Goal: Task Accomplishment & Management: Use online tool/utility

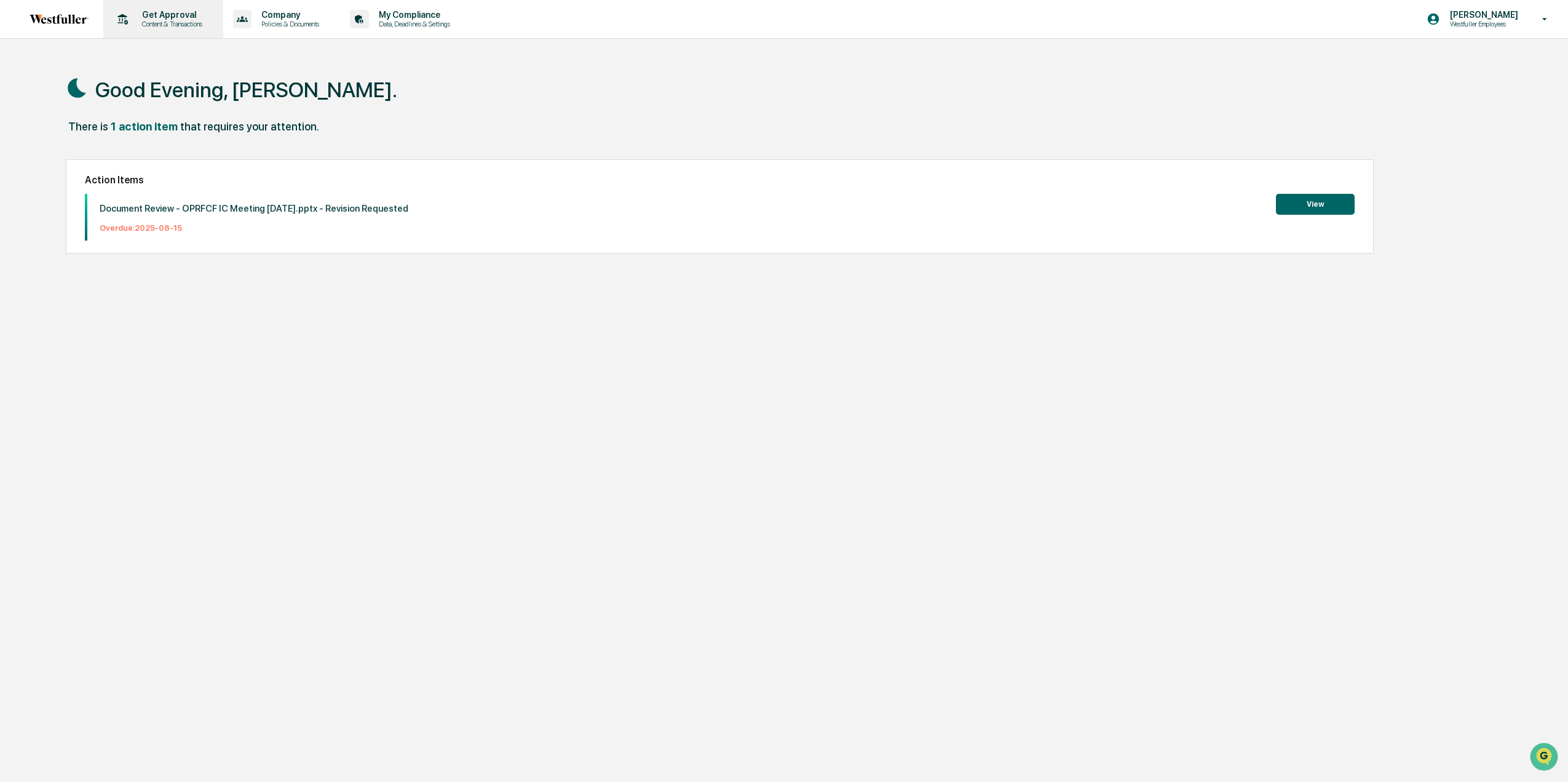
click at [193, 26] on p "Content & Transactions" at bounding box center [170, 24] width 76 height 9
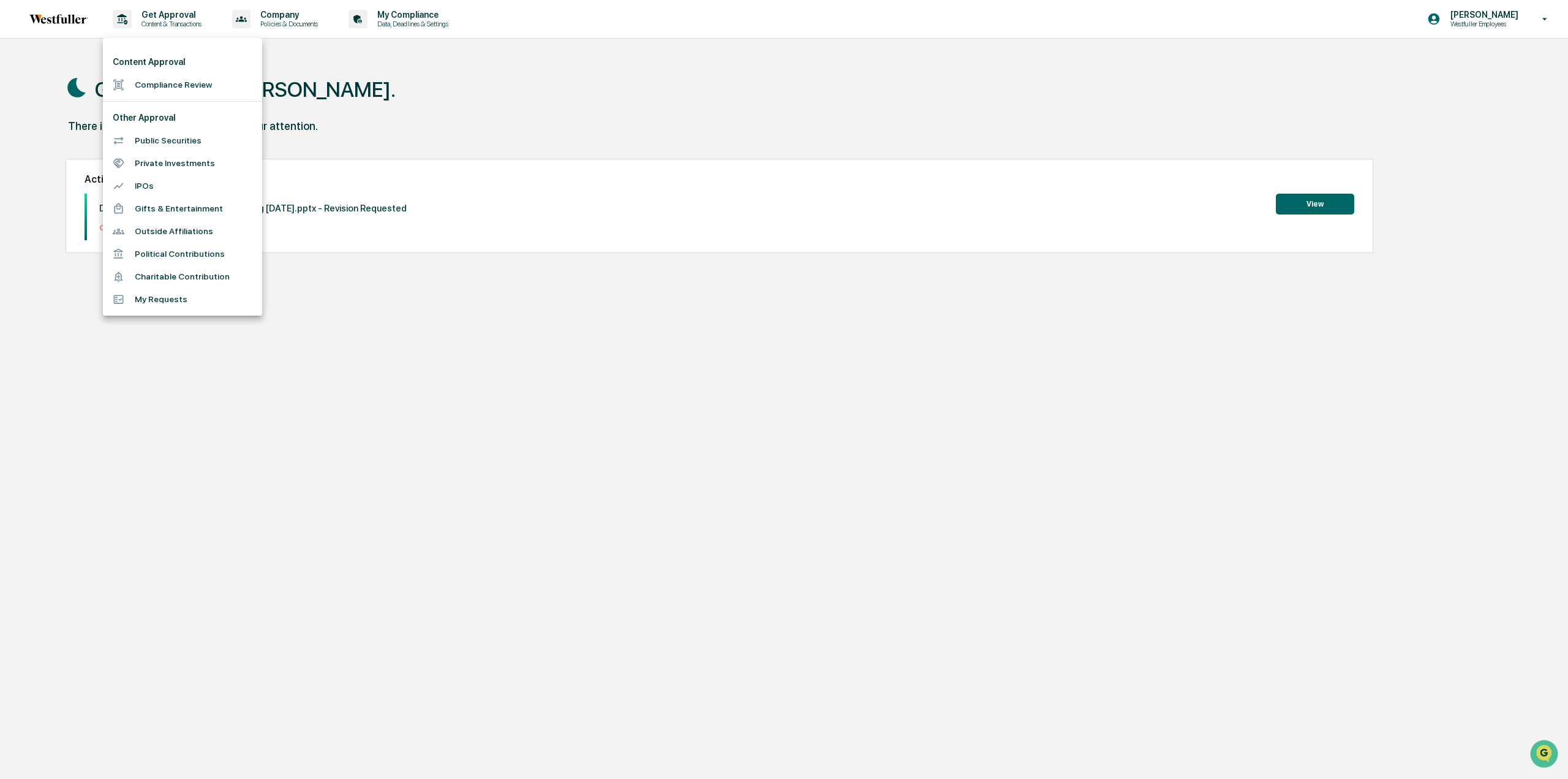
click at [200, 92] on li "Compliance Review" at bounding box center [183, 85] width 159 height 23
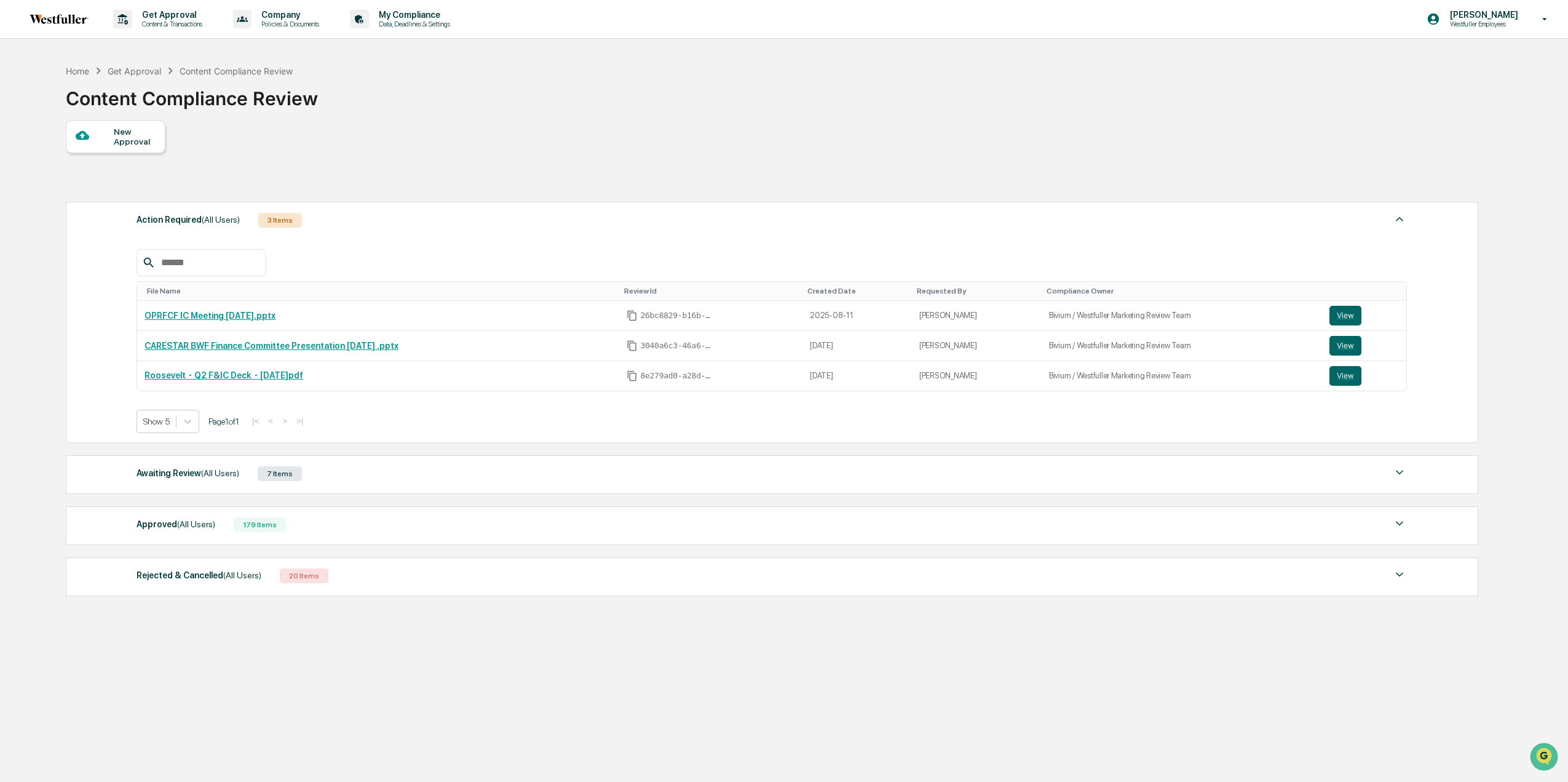
click at [193, 465] on div "Awaiting Review (All Users)" at bounding box center [188, 473] width 103 height 16
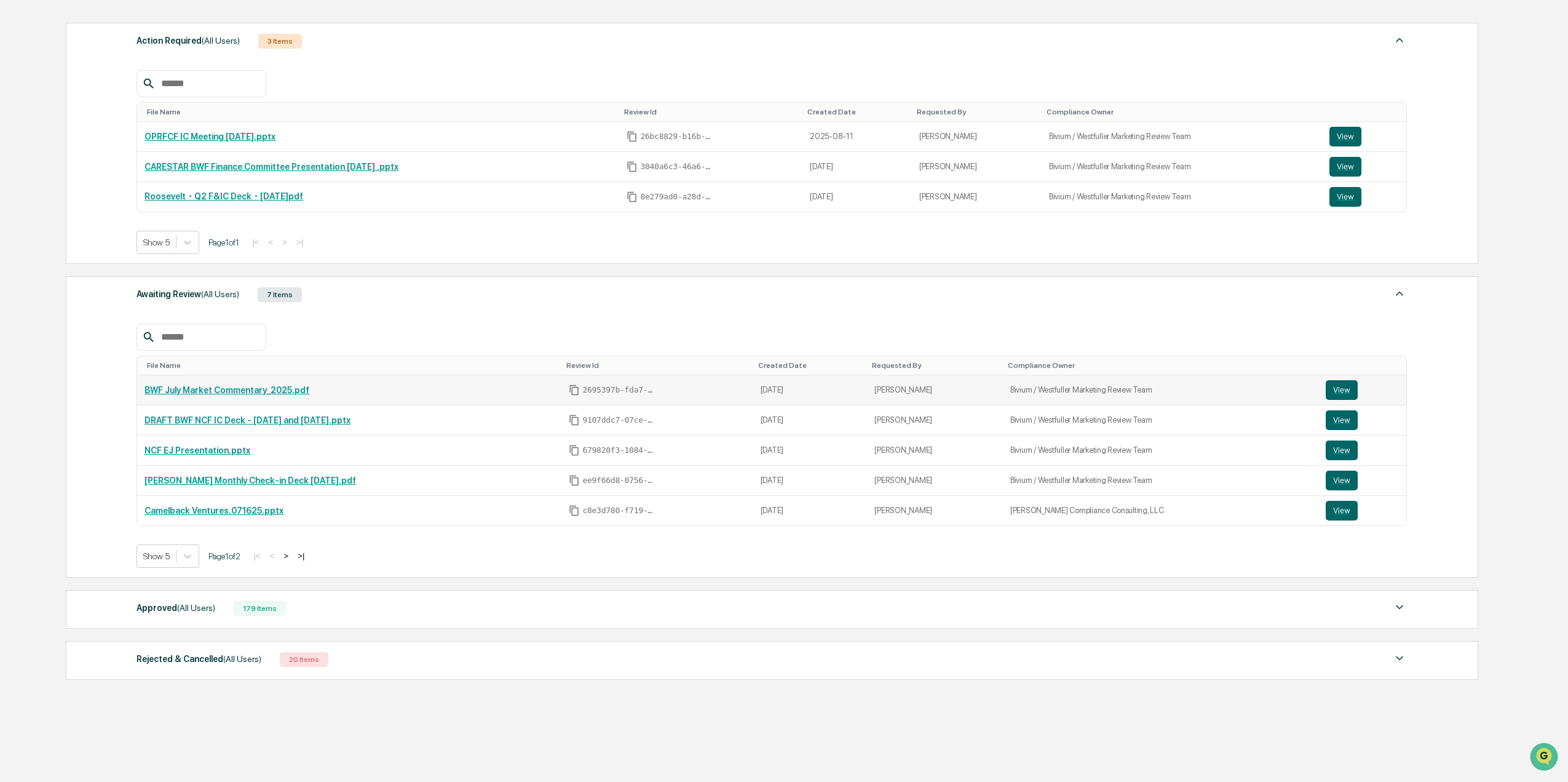
scroll to position [185, 0]
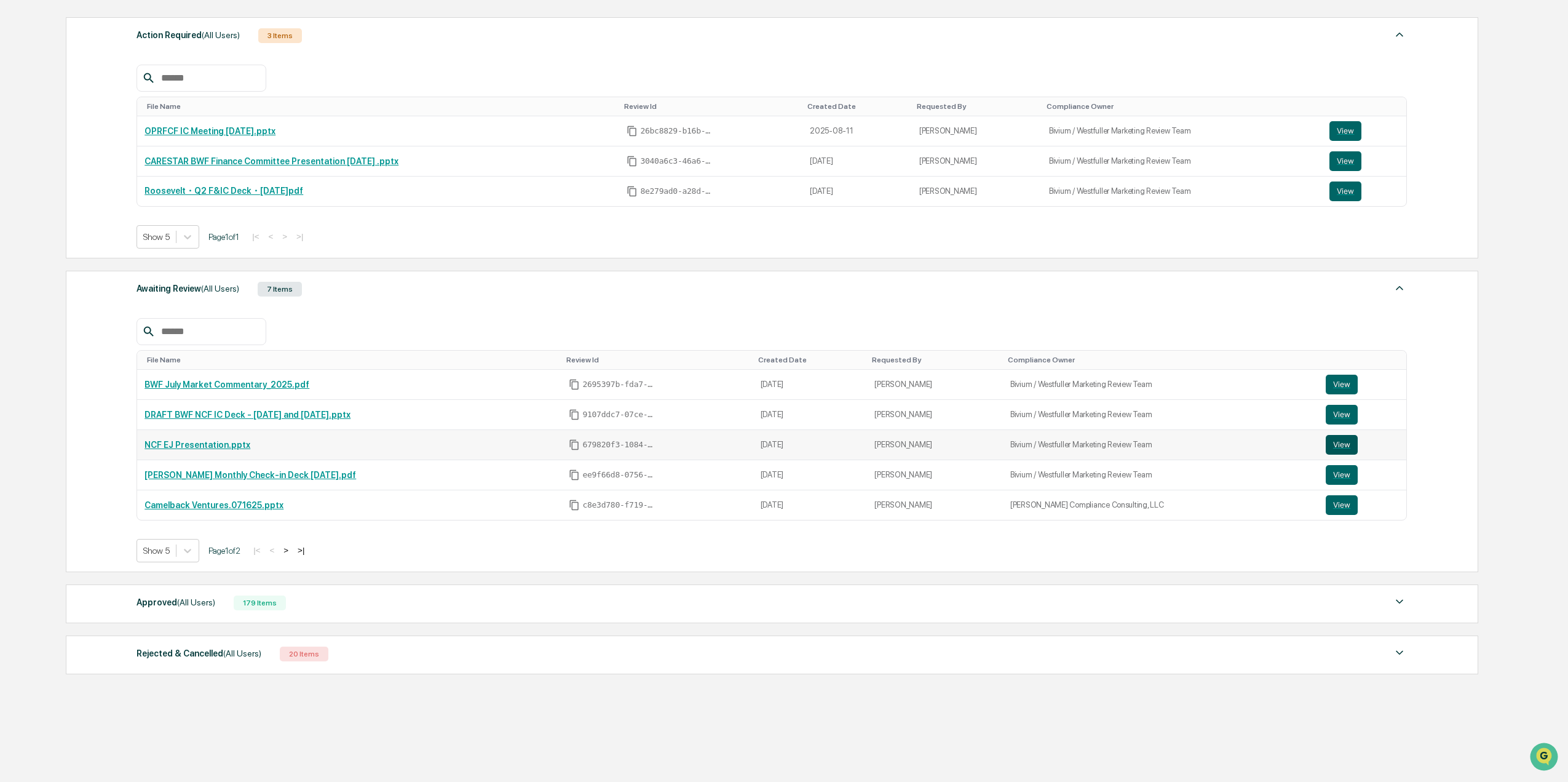
click at [1325, 437] on button "View" at bounding box center [1341, 444] width 32 height 20
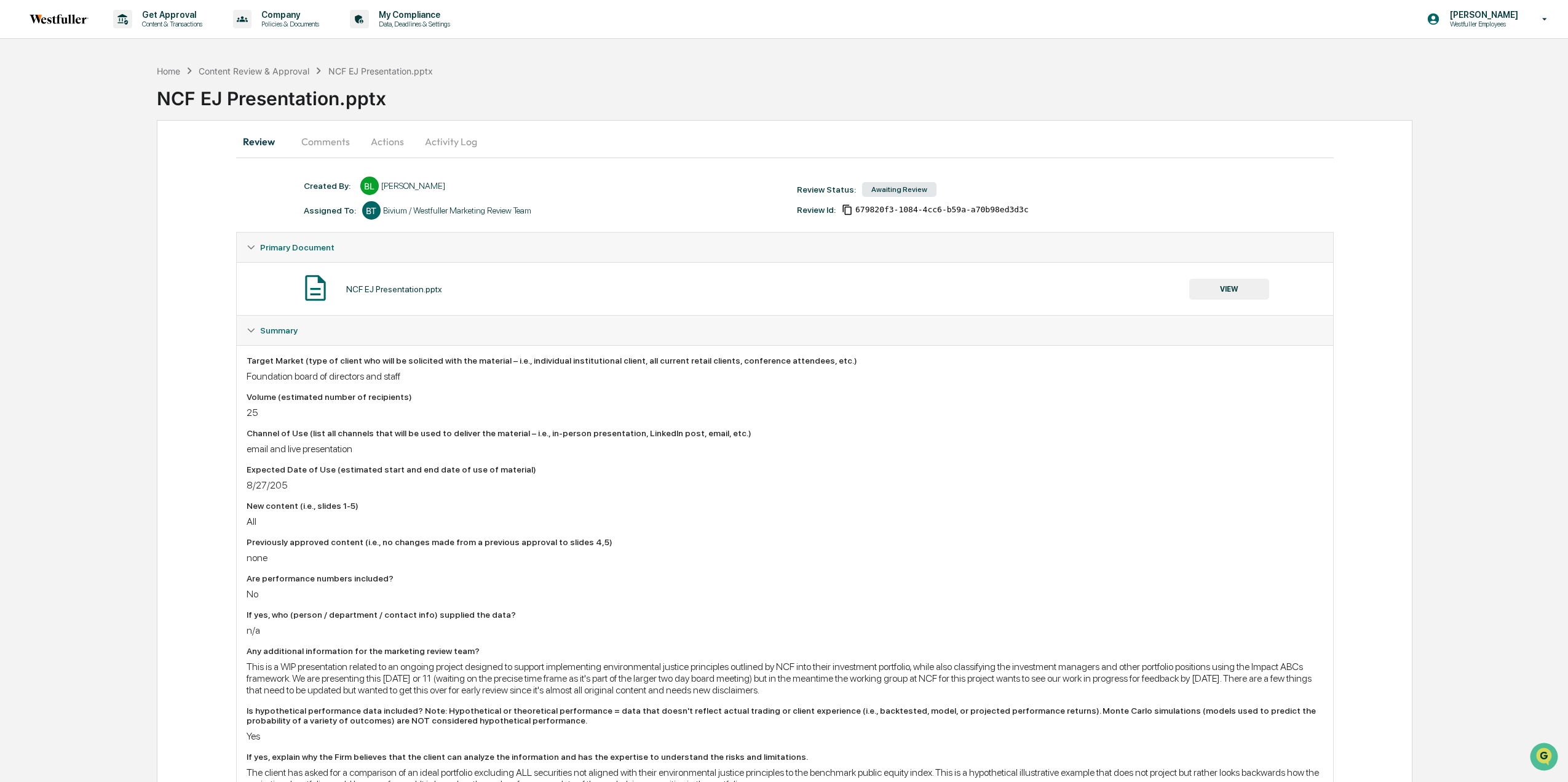
click at [323, 145] on button "Comments" at bounding box center [325, 141] width 68 height 30
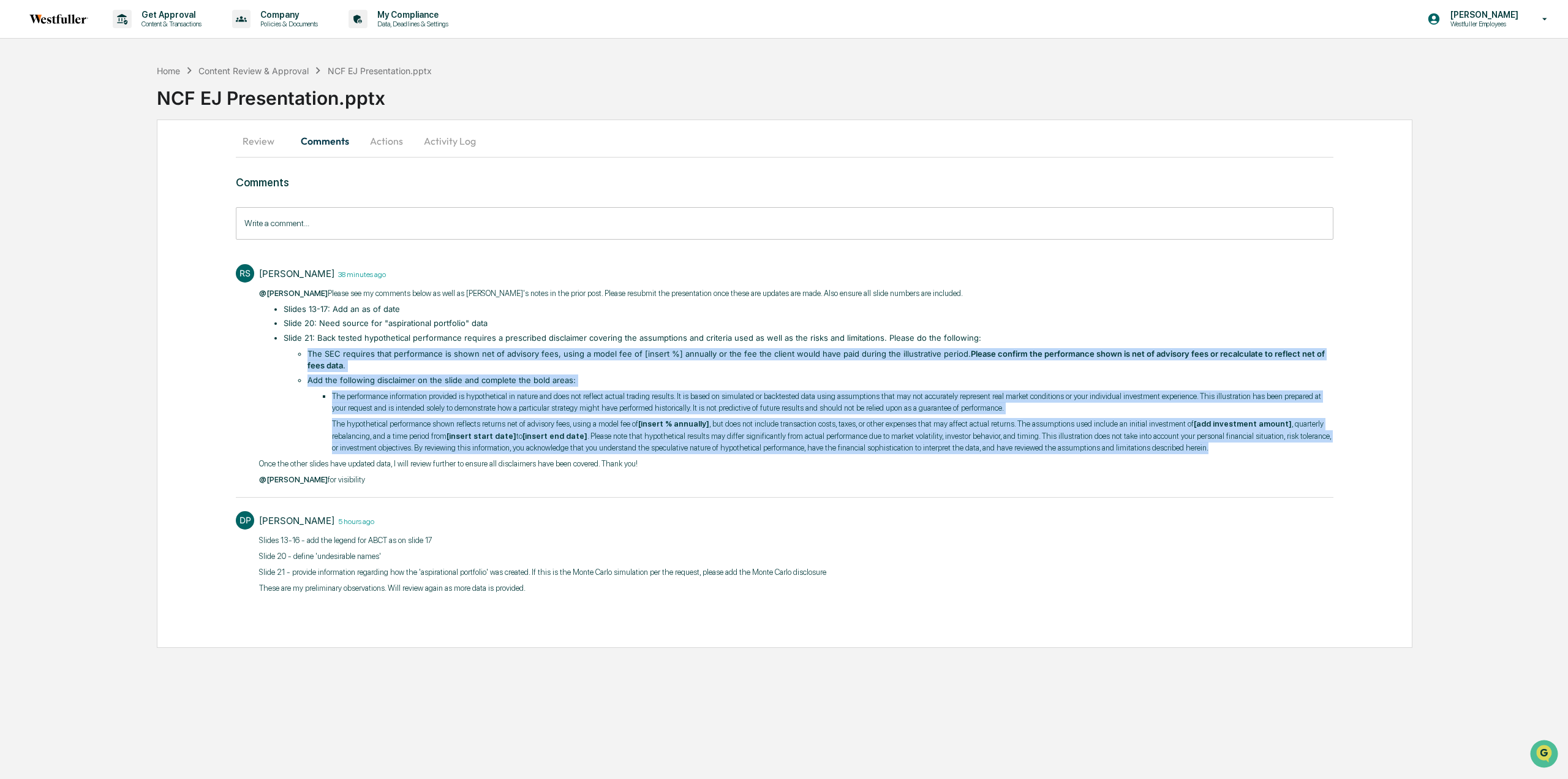
drag, startPoint x: 308, startPoint y: 355, endPoint x: 1321, endPoint y: 445, distance: 1017.0
click at [1321, 445] on ul "The SEC requires that performance is shown net of advisory fees, using a model …" at bounding box center [814, 400] width 1038 height 106
copy ul "The SEC requires that performance is shown net of advisory fees, using a model …"
click at [410, 544] on p "Slides 13-16 - add the legend for ABCT as on slide 17" at bounding box center [543, 540] width 567 height 12
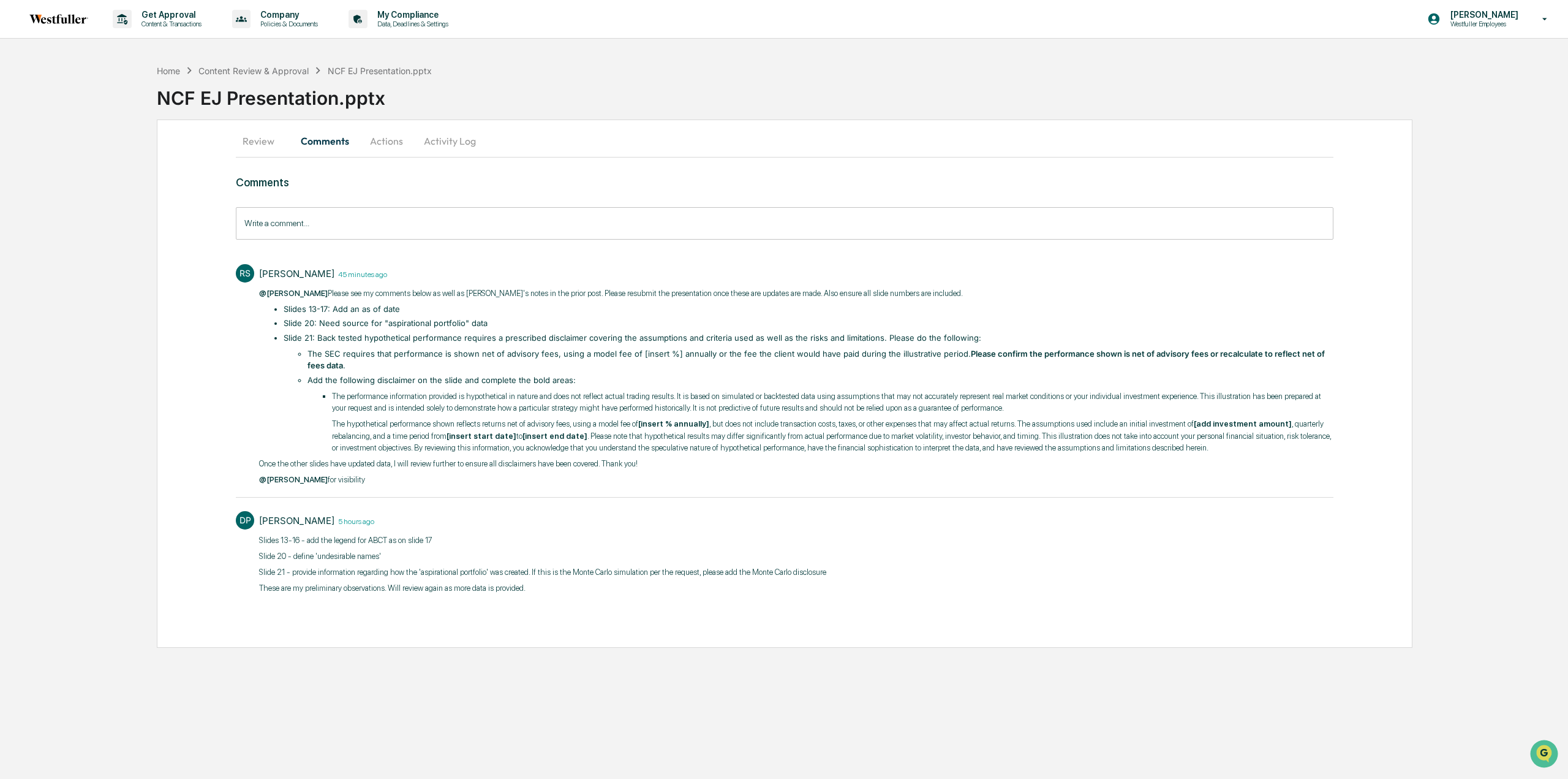
click at [387, 315] on ul "Slides 13-17: Add an as of date Slide 20: Need source for "aspirational portfol…" at bounding box center [802, 379] width 1062 height 151
click at [480, 226] on input "Write a comment..." at bounding box center [784, 223] width 1097 height 32
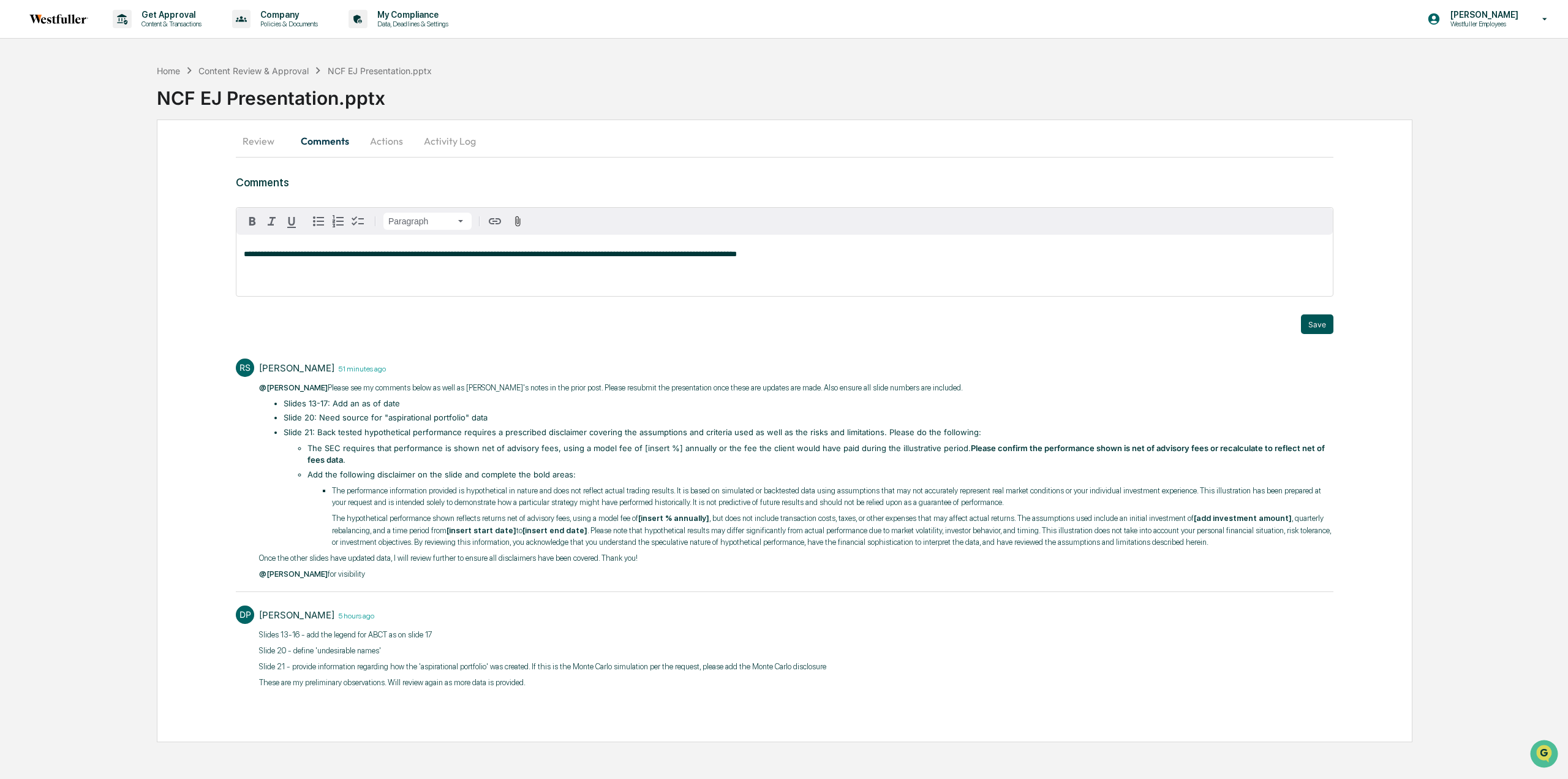
click at [1323, 327] on button "Save" at bounding box center [1317, 323] width 32 height 20
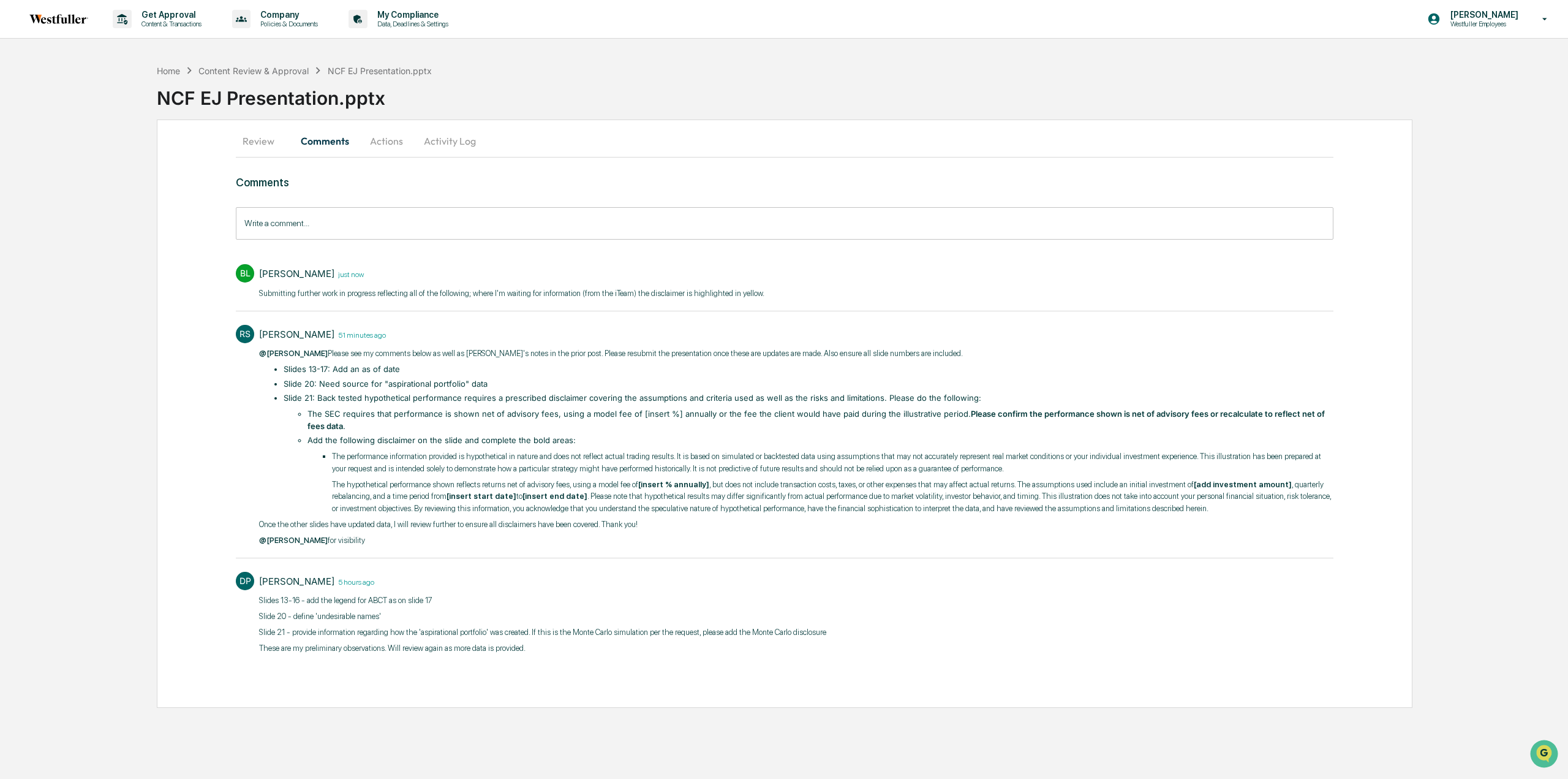
click at [399, 143] on button "Actions" at bounding box center [387, 141] width 55 height 30
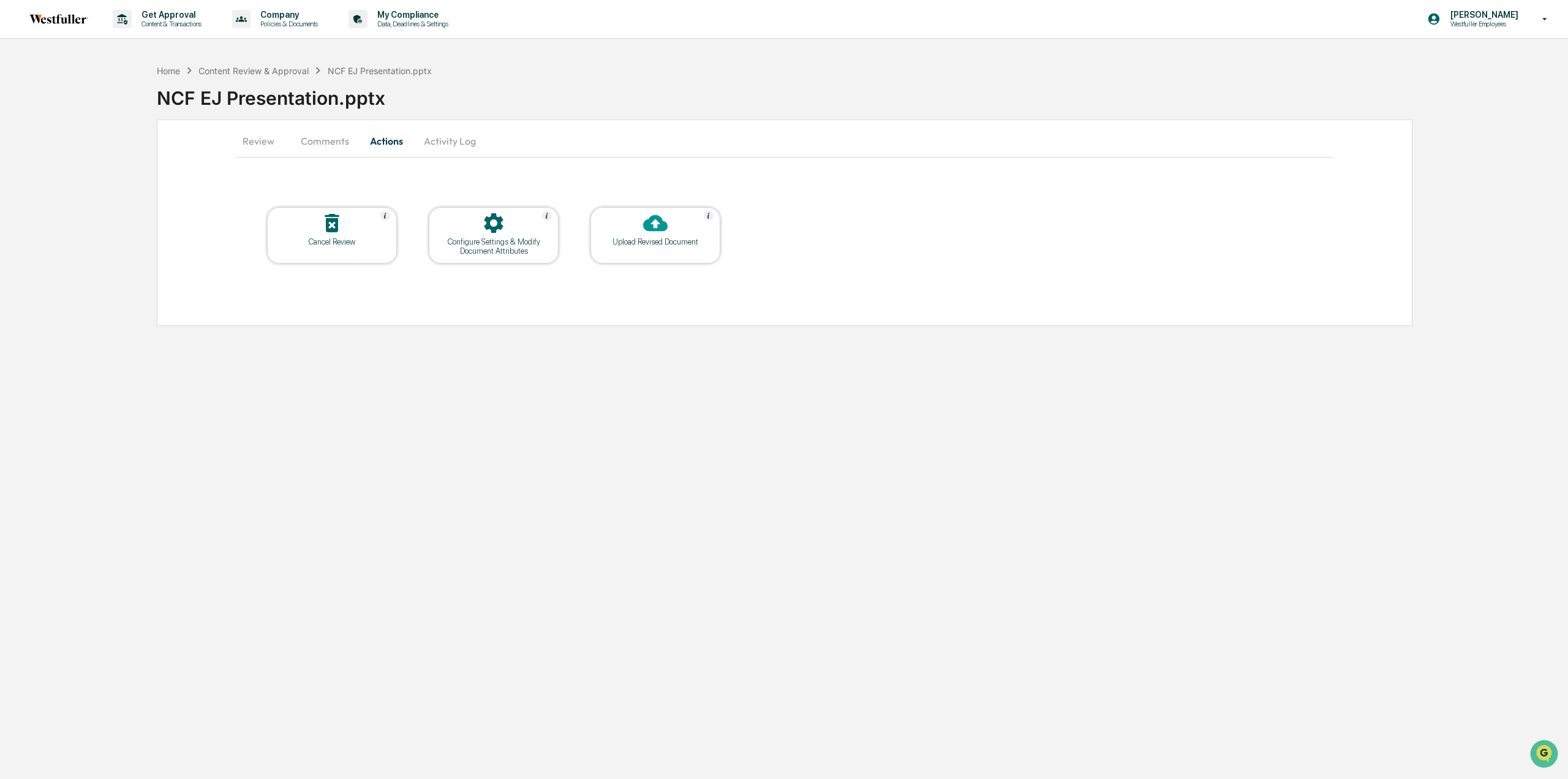
click at [626, 232] on div at bounding box center [655, 224] width 123 height 26
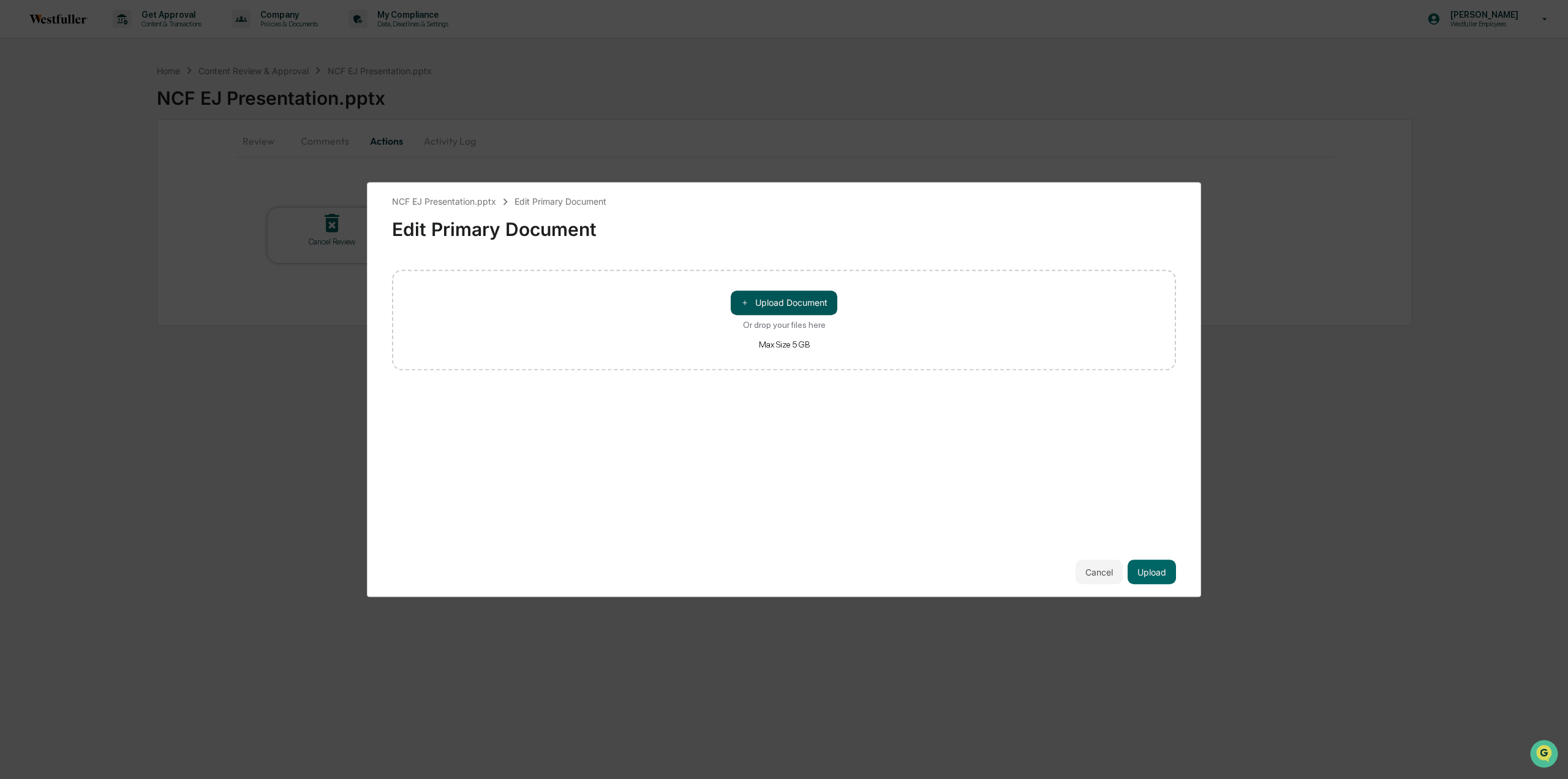
click at [760, 305] on button "＋ Upload Document" at bounding box center [784, 303] width 106 height 24
click at [1164, 573] on button "Upload" at bounding box center [1152, 571] width 48 height 24
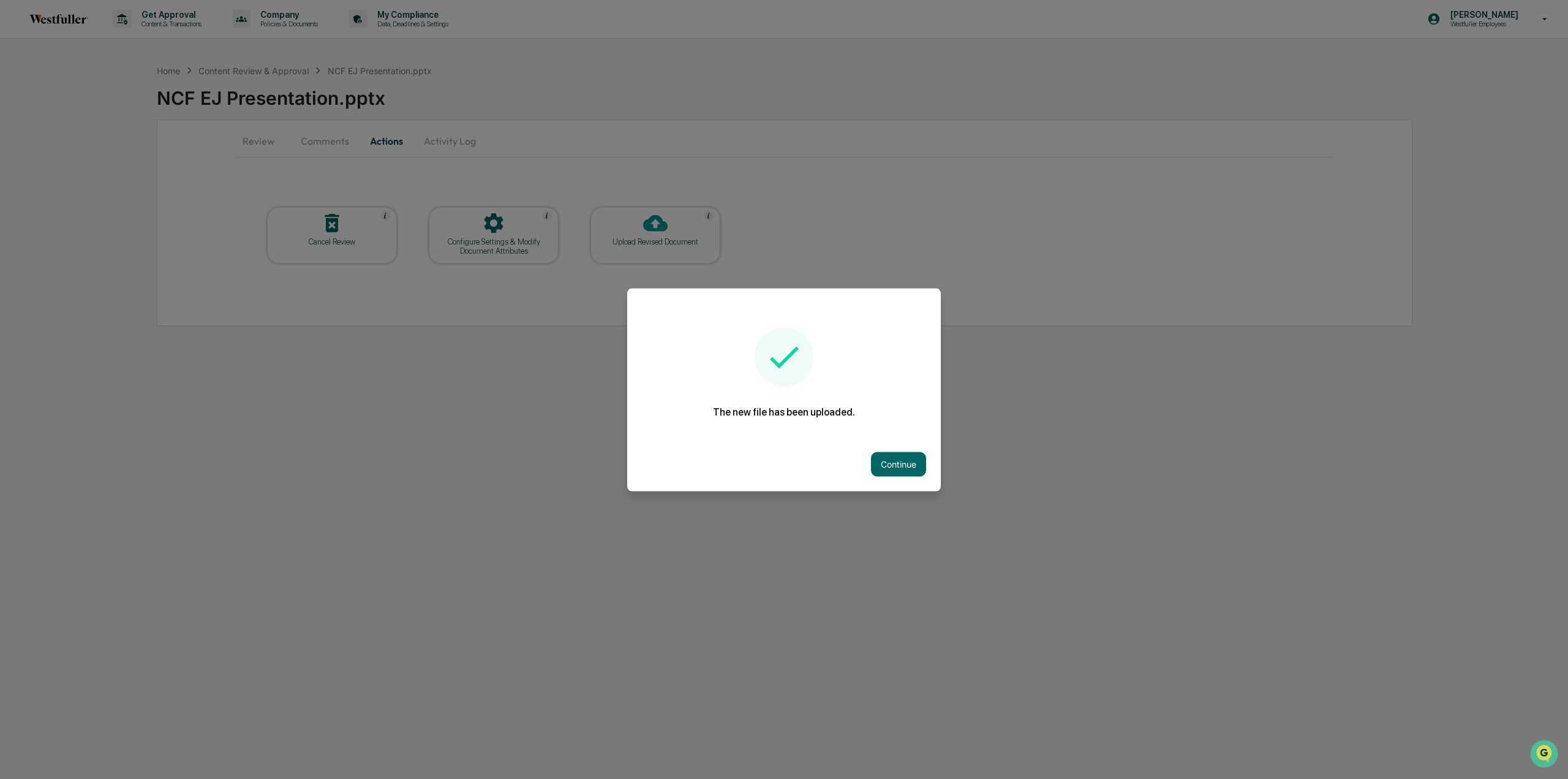
click at [901, 451] on div "Continue" at bounding box center [784, 464] width 314 height 54
click at [899, 462] on button "Continue" at bounding box center [899, 464] width 55 height 24
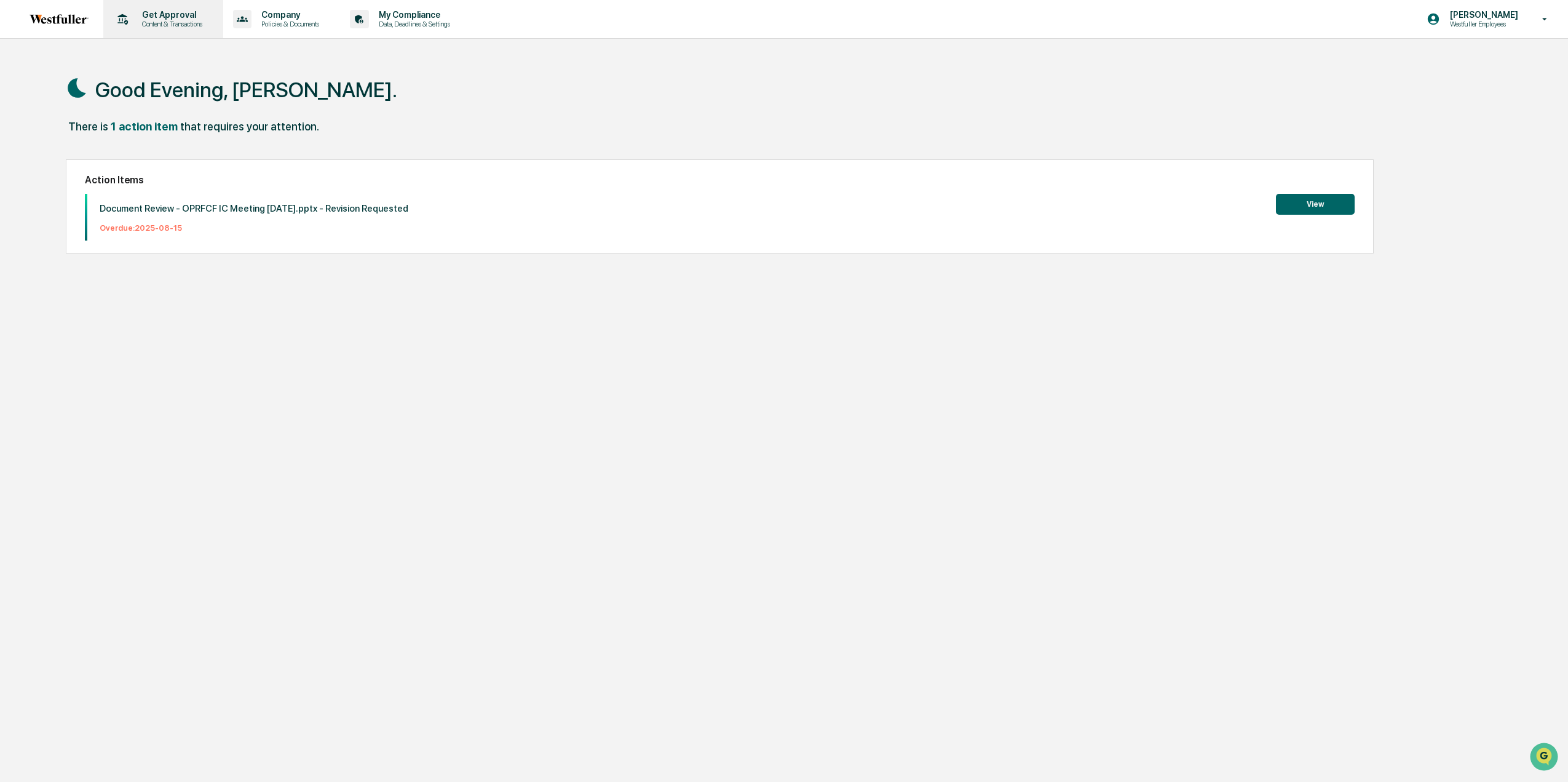
click at [206, 20] on p "Content & Transactions" at bounding box center [170, 24] width 76 height 9
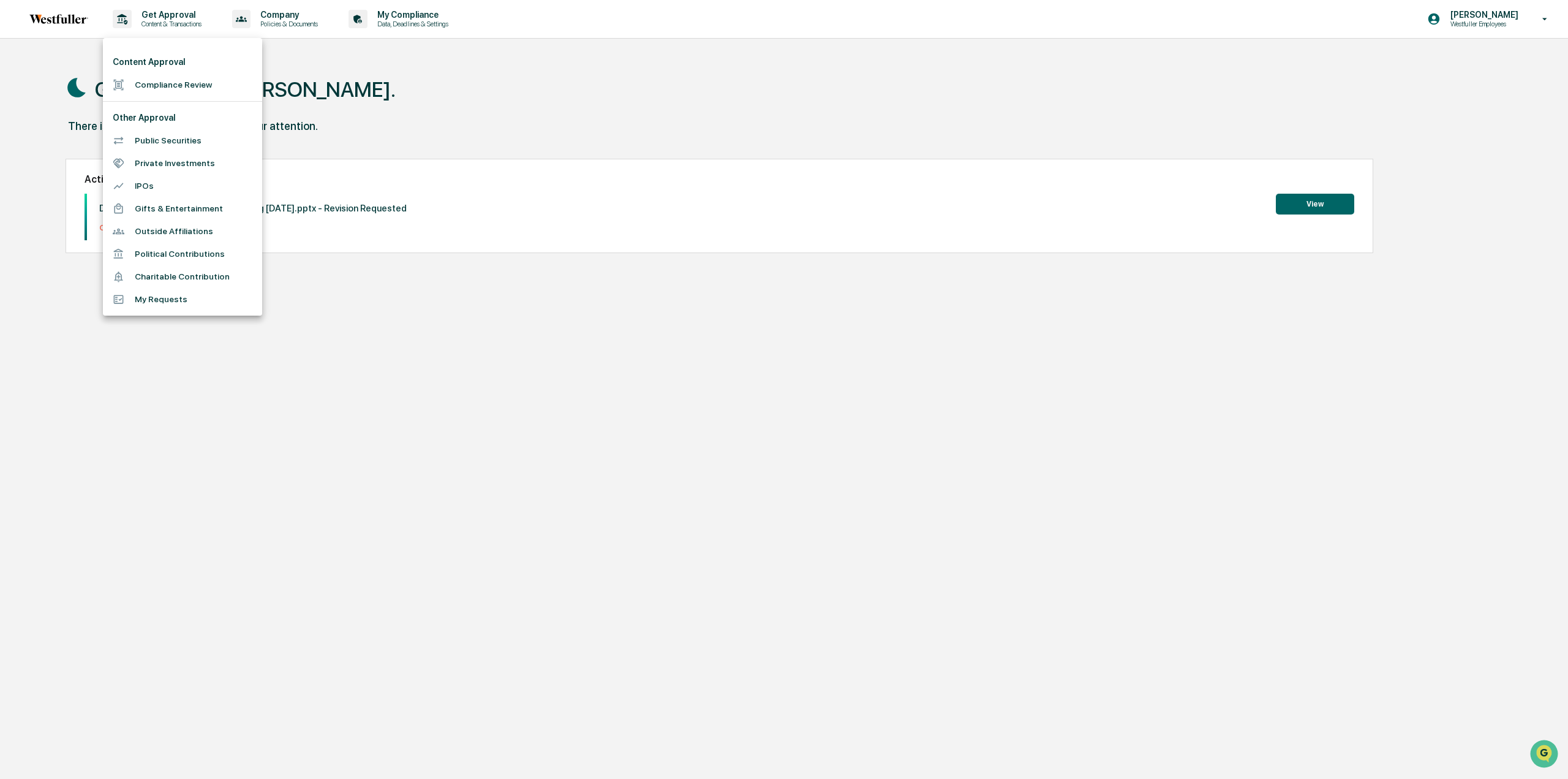
click at [185, 88] on li "Compliance Review" at bounding box center [183, 85] width 159 height 23
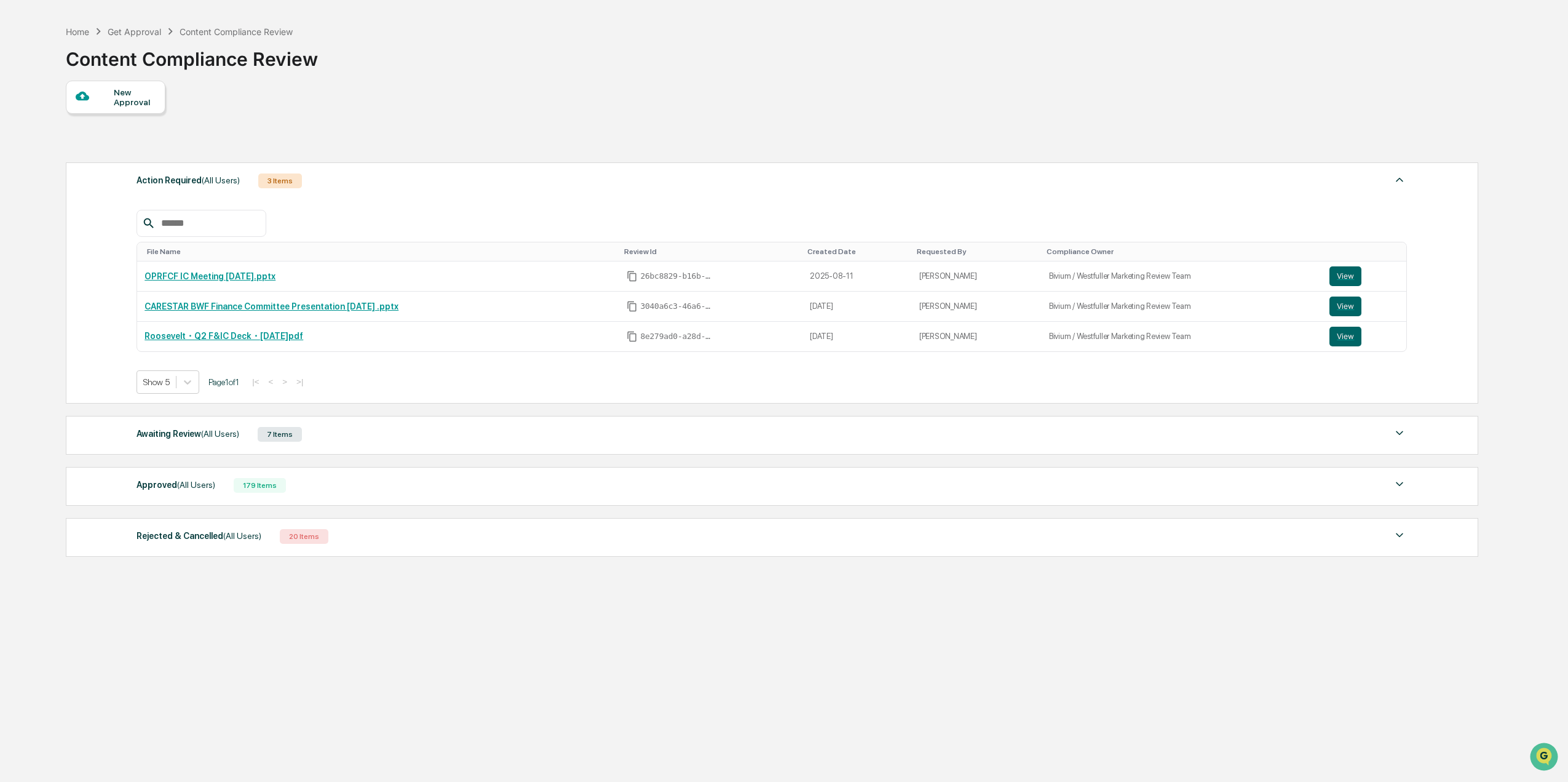
scroll to position [58, 0]
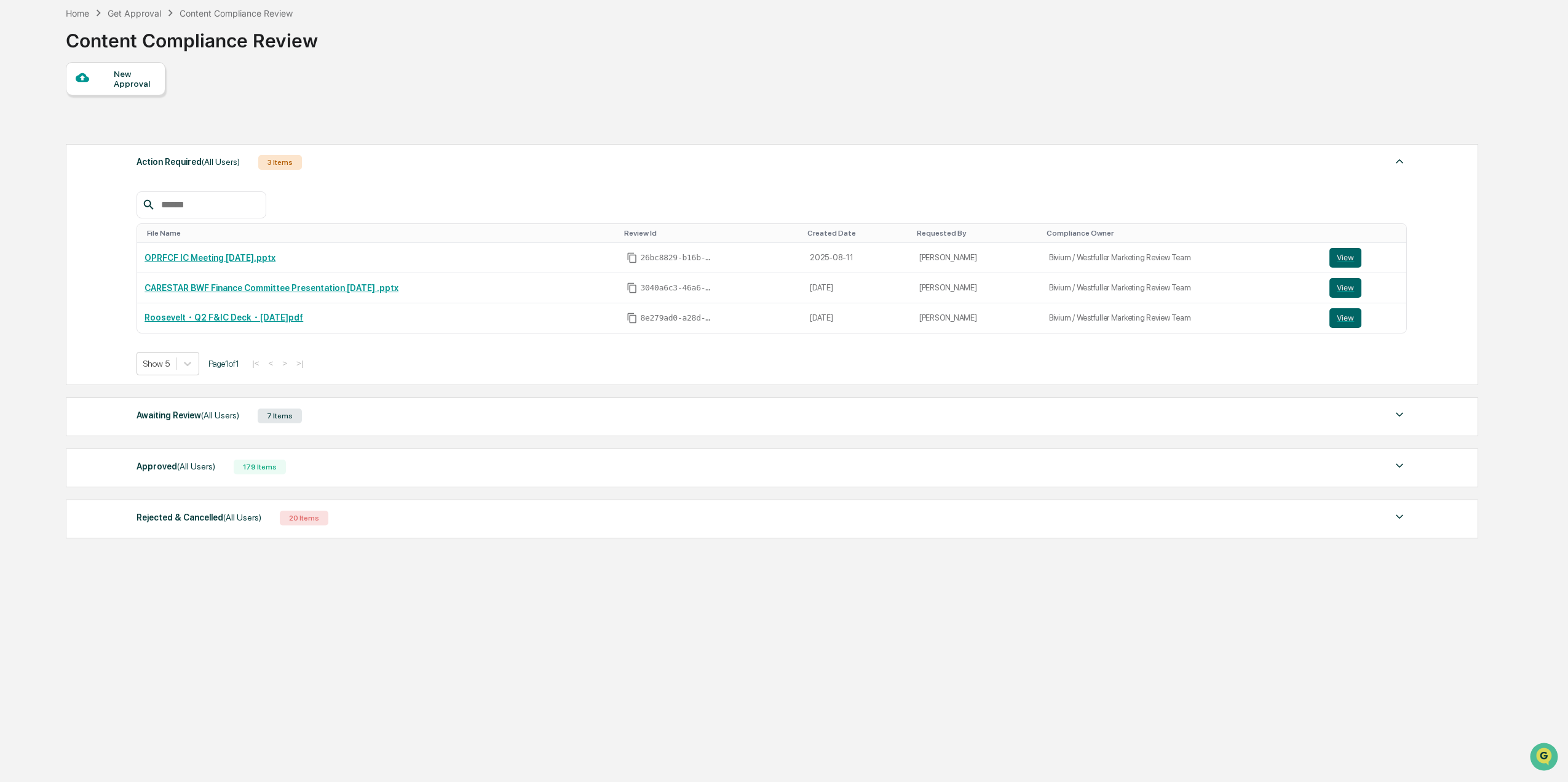
click at [368, 398] on div "Awaiting Review (All Users) 7 Items File Name Review Id Created Date Requested …" at bounding box center [771, 416] width 1412 height 39
click at [354, 412] on div "Awaiting Review (All Users) 7 Items" at bounding box center [771, 415] width 1270 height 17
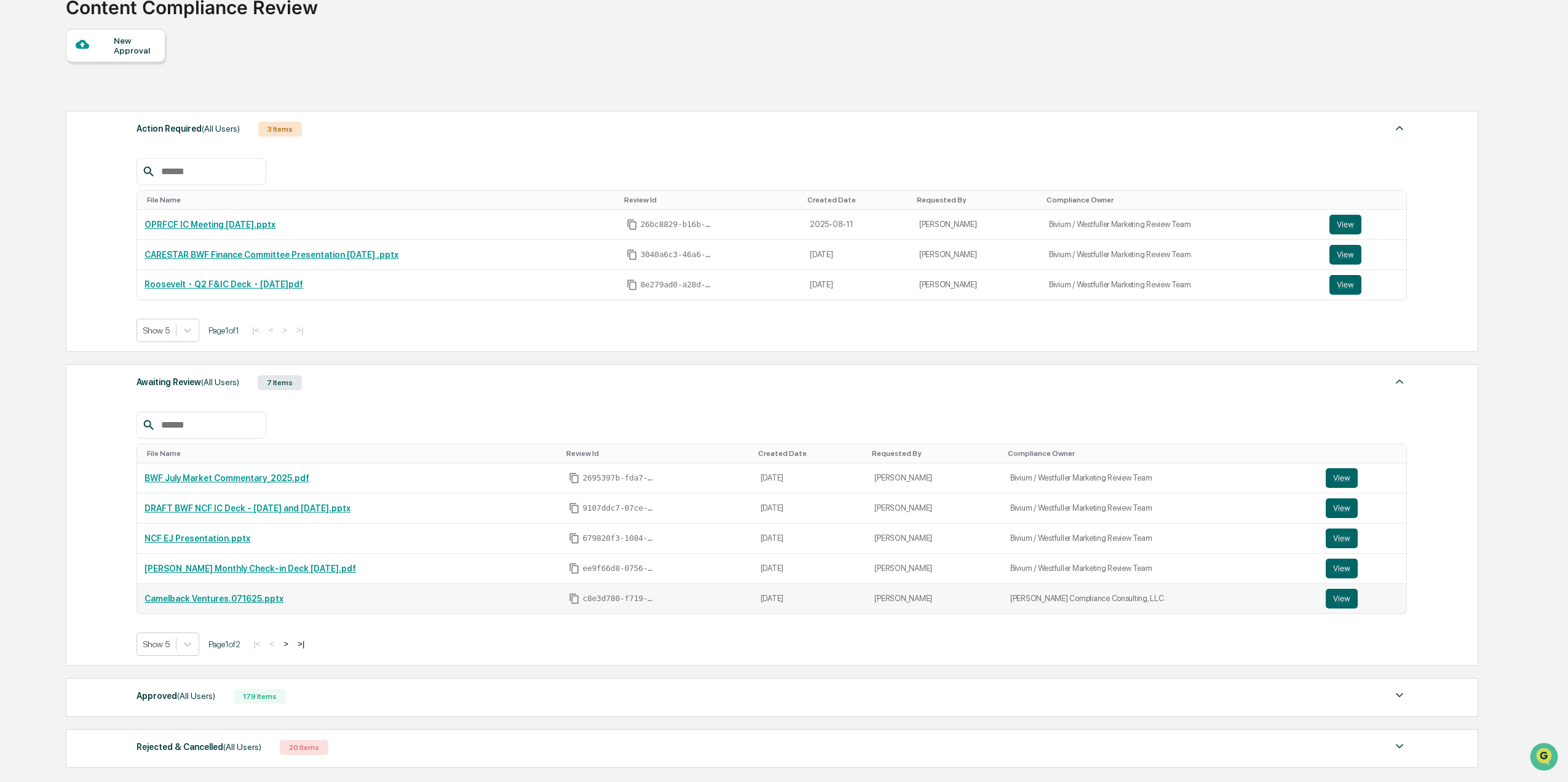
scroll to position [119, 0]
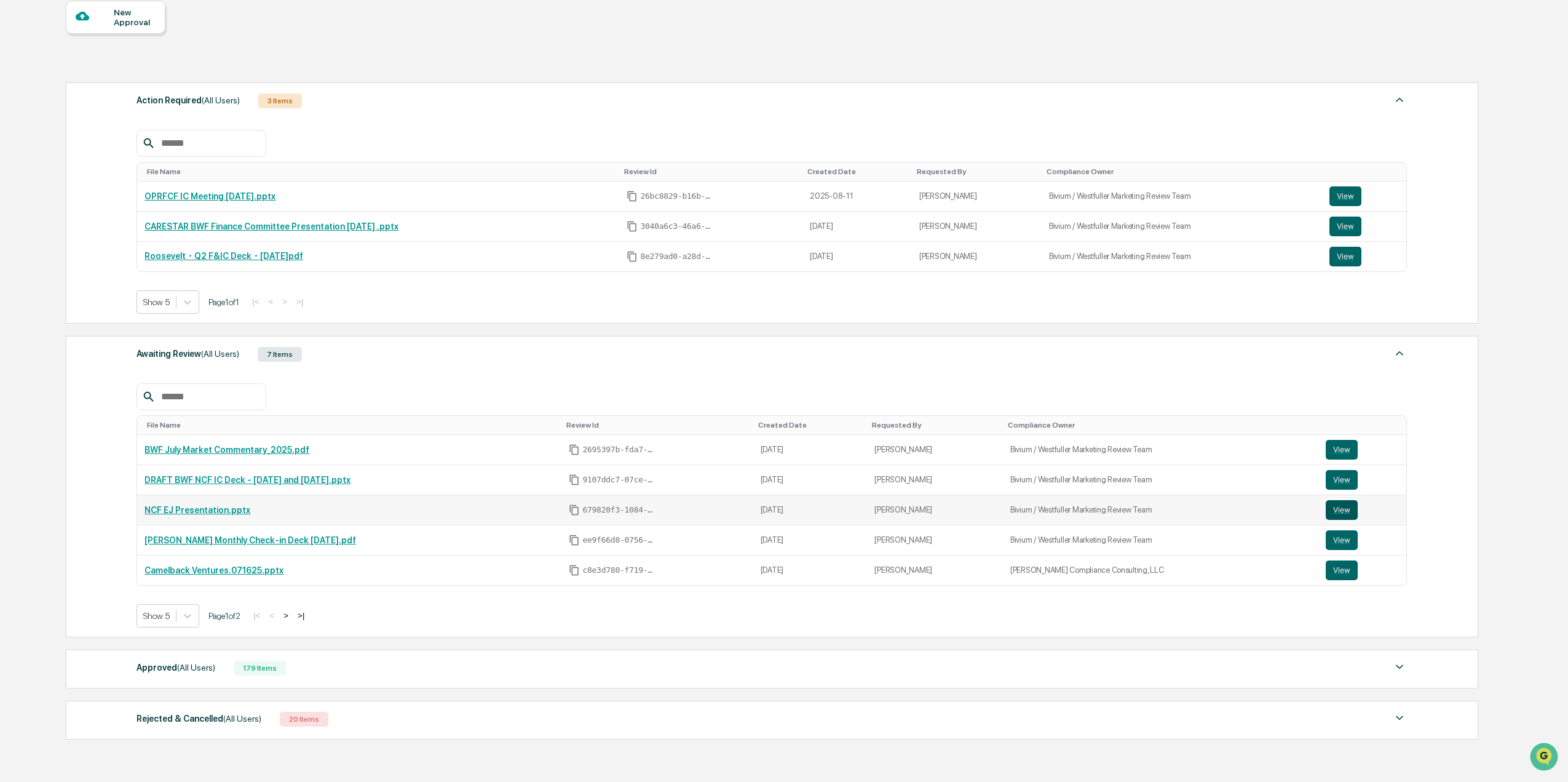
click at [1333, 506] on button "View" at bounding box center [1341, 509] width 32 height 20
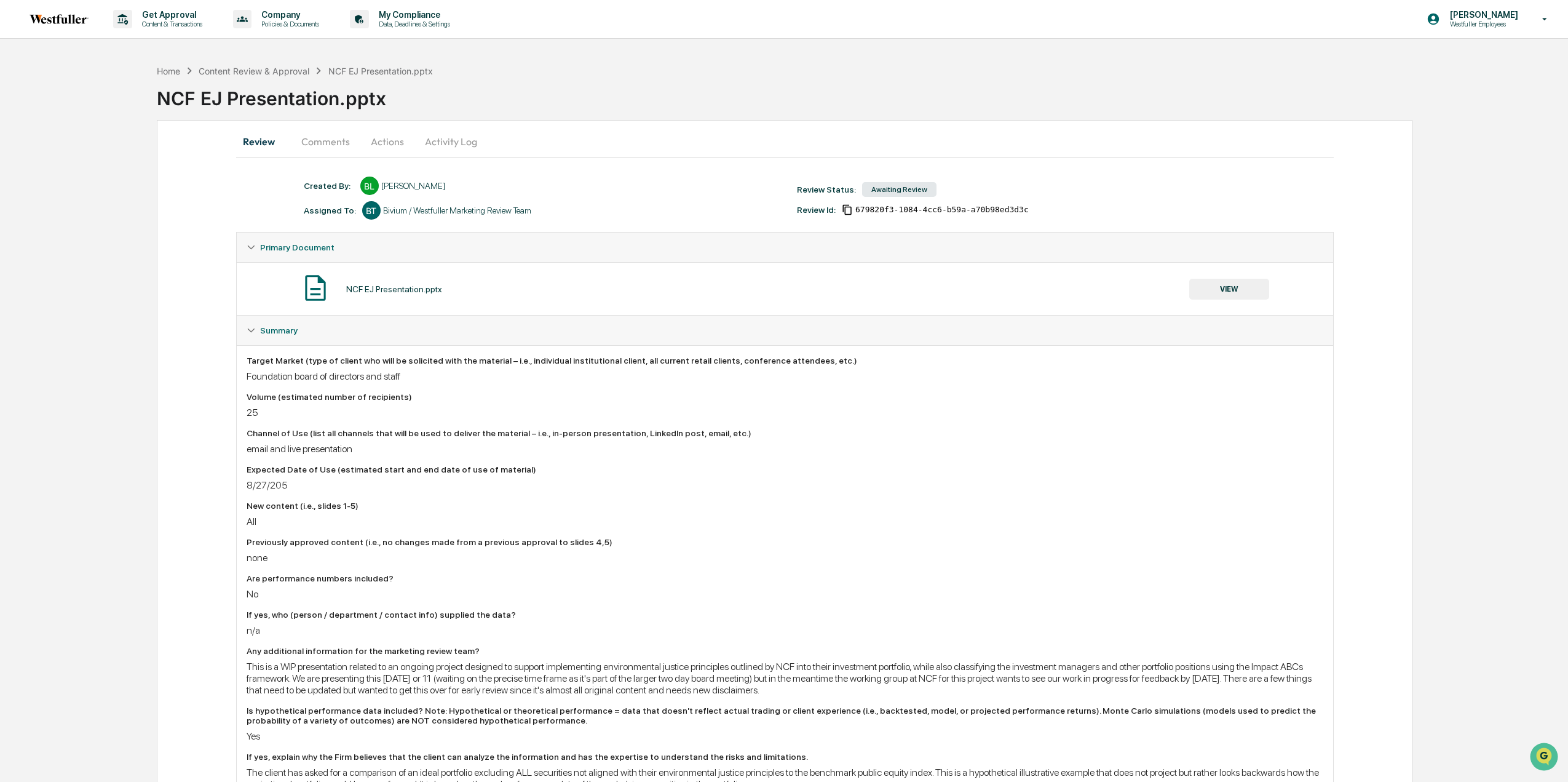
click at [331, 145] on button "Comments" at bounding box center [325, 141] width 68 height 30
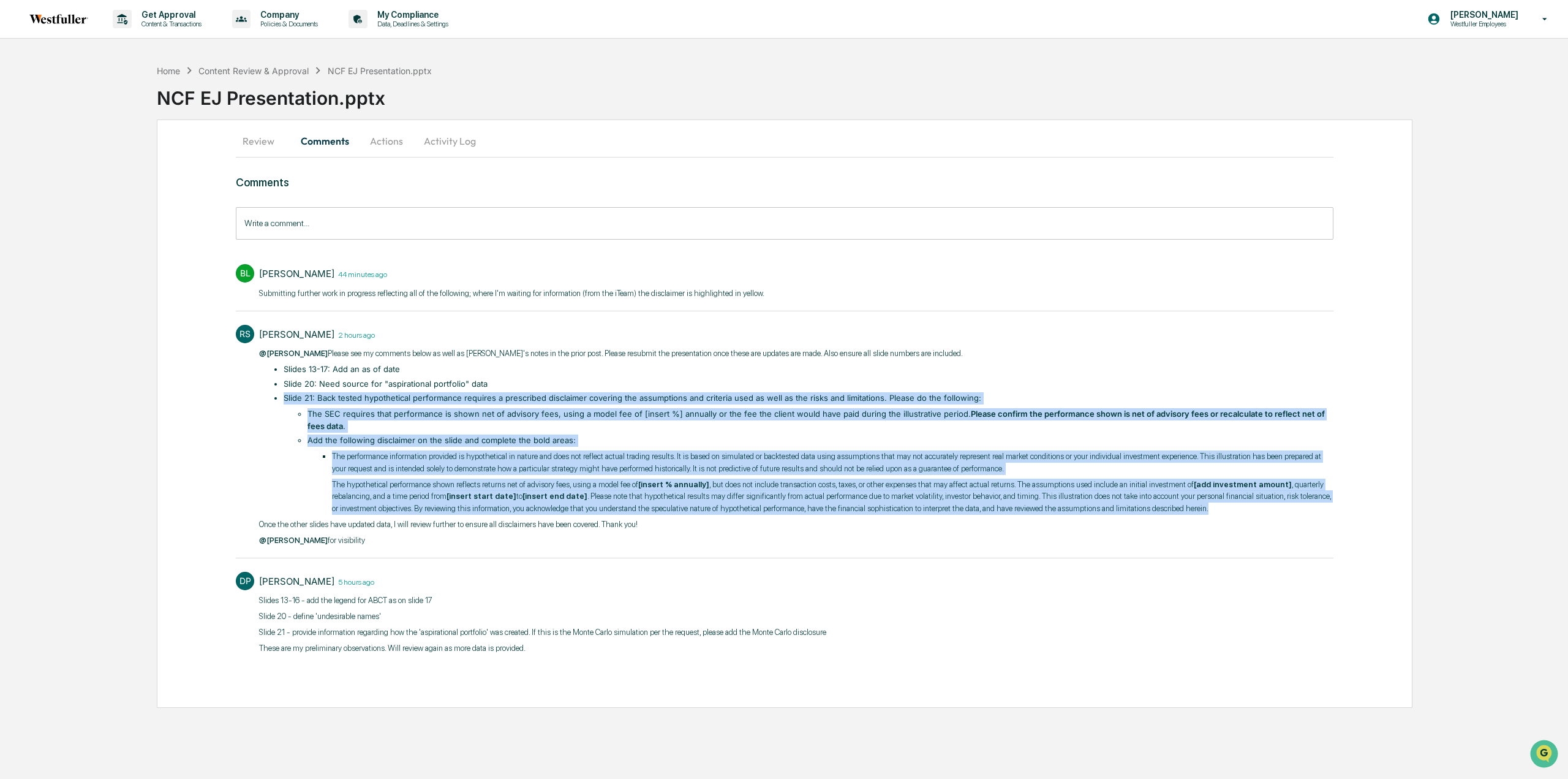
drag, startPoint x: 281, startPoint y: 397, endPoint x: 1203, endPoint y: 505, distance: 928.3
click at [1203, 505] on ul "Slides 13-17: Add an as of date Slide 20: Need source for "aspirational portfol…" at bounding box center [802, 439] width 1062 height 151
copy li "Slide 21: Back tested hypothetical performance requires a prescribed disclaimer…"
